Goal: Information Seeking & Learning: Learn about a topic

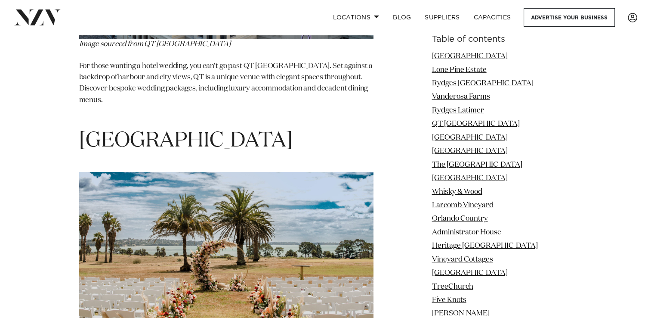
scroll to position [2979, 0]
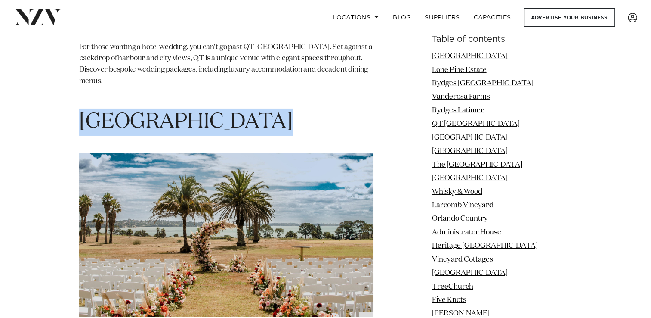
drag, startPoint x: 83, startPoint y: 82, endPoint x: 273, endPoint y: 99, distance: 190.7
copy section "[GEOGRAPHIC_DATA]"
click at [193, 112] on span "[GEOGRAPHIC_DATA]" at bounding box center [186, 122] width 214 height 21
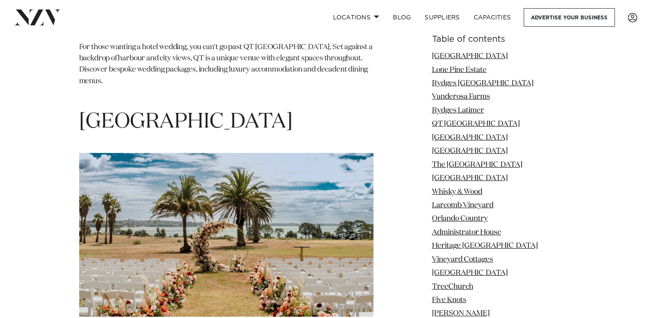
click at [81, 112] on span "[GEOGRAPHIC_DATA]" at bounding box center [186, 122] width 214 height 21
drag, startPoint x: 81, startPoint y: 77, endPoint x: 344, endPoint y: 76, distance: 262.2
click at [344, 108] on h1 "[GEOGRAPHIC_DATA]" at bounding box center [226, 121] width 294 height 27
copy span "[GEOGRAPHIC_DATA]"
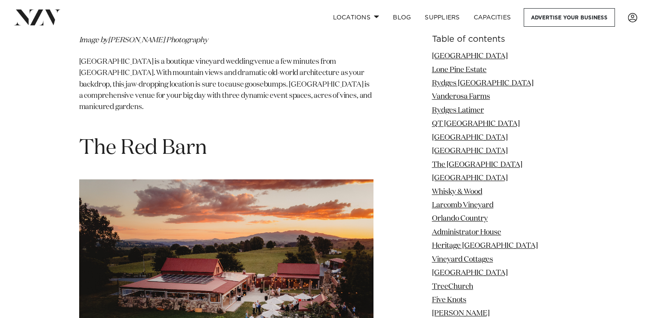
scroll to position [13899, 0]
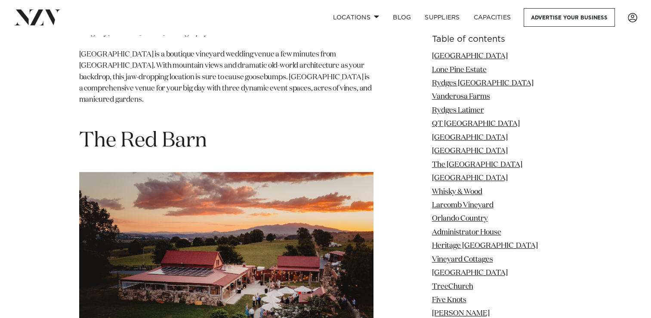
click at [499, 300] on li "Five Knots" at bounding box center [502, 299] width 140 height 11
click at [351, 172] on img at bounding box center [226, 267] width 294 height 191
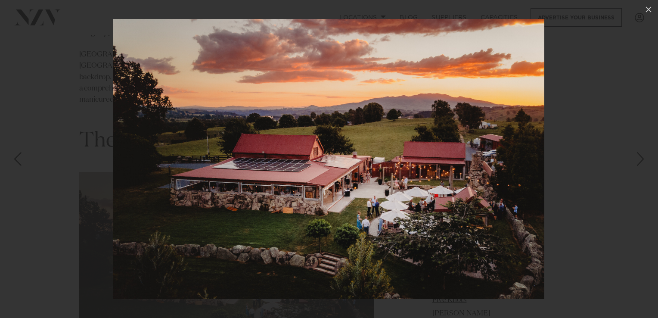
click at [557, 98] on div at bounding box center [329, 159] width 658 height 318
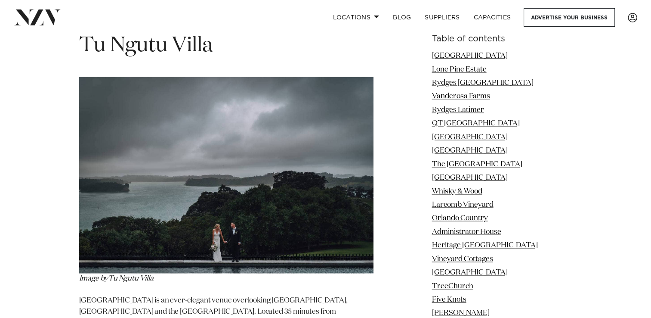
scroll to position [14347, 0]
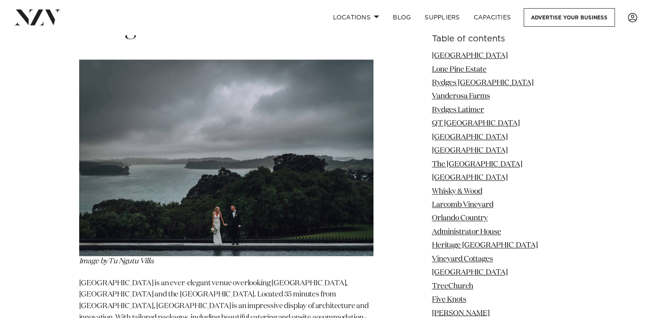
click at [491, 39] on h6 "Table of contents" at bounding box center [502, 39] width 140 height 9
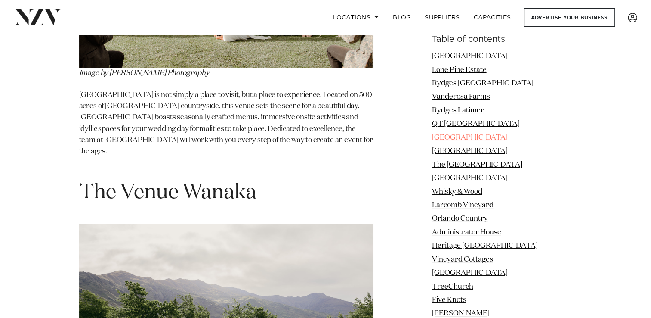
scroll to position [16241, 0]
